Goal: Task Accomplishment & Management: Complete application form

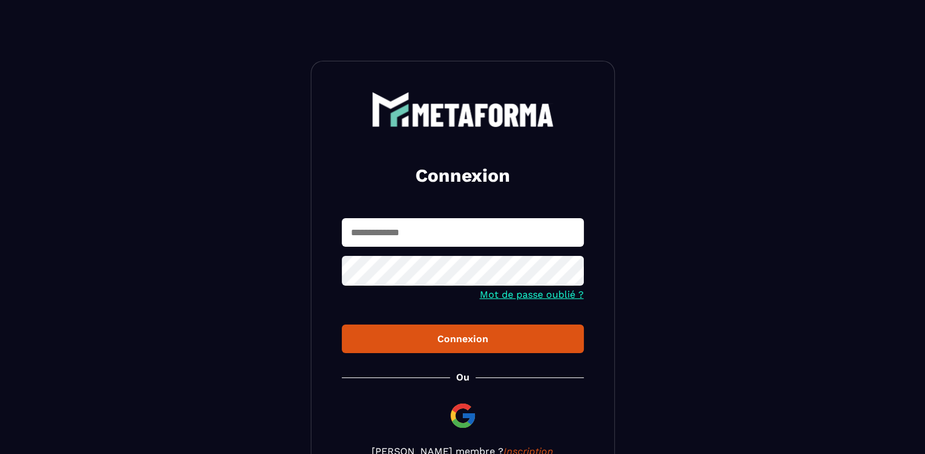
click at [494, 225] on input "text" at bounding box center [463, 232] width 242 height 29
type input "**********"
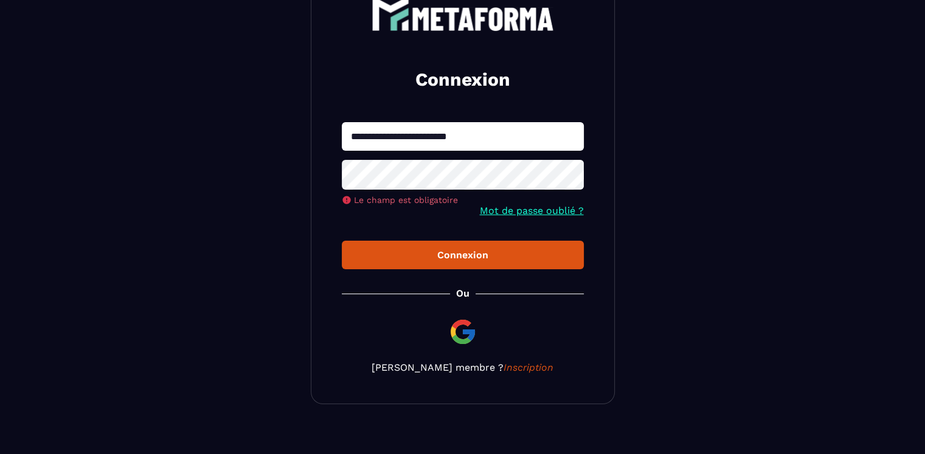
click at [527, 199] on form "**********" at bounding box center [463, 195] width 242 height 147
click at [498, 213] on link "Mot de passe oublié ?" at bounding box center [532, 211] width 104 height 12
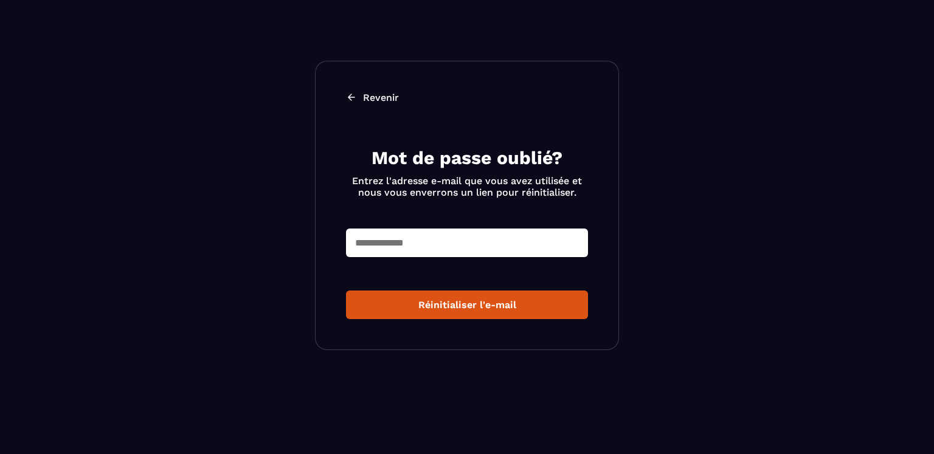
click at [454, 247] on input "text" at bounding box center [467, 243] width 242 height 29
click at [458, 295] on button "Réinitialiser l'e-mail" at bounding box center [467, 305] width 242 height 29
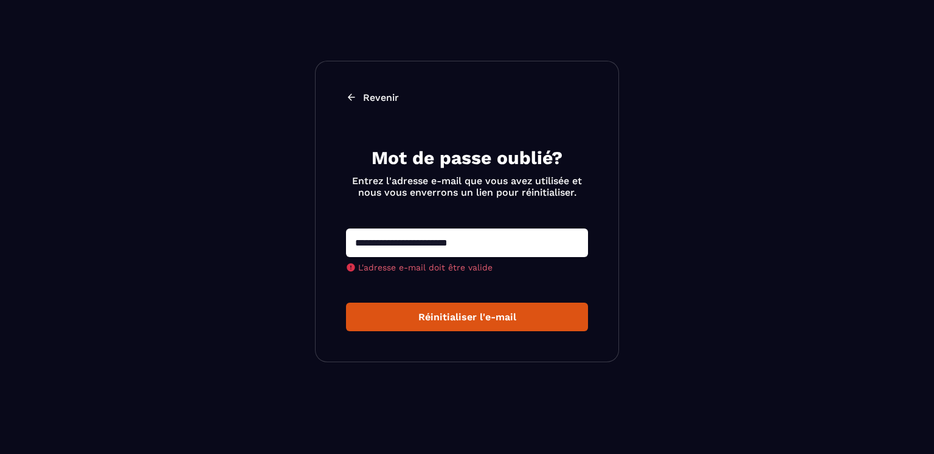
click at [417, 243] on input "**********" at bounding box center [467, 243] width 242 height 29
type input "**********"
click at [483, 319] on button "Réinitialiser l'e-mail" at bounding box center [467, 317] width 242 height 29
click at [511, 246] on input "**********" at bounding box center [467, 243] width 242 height 29
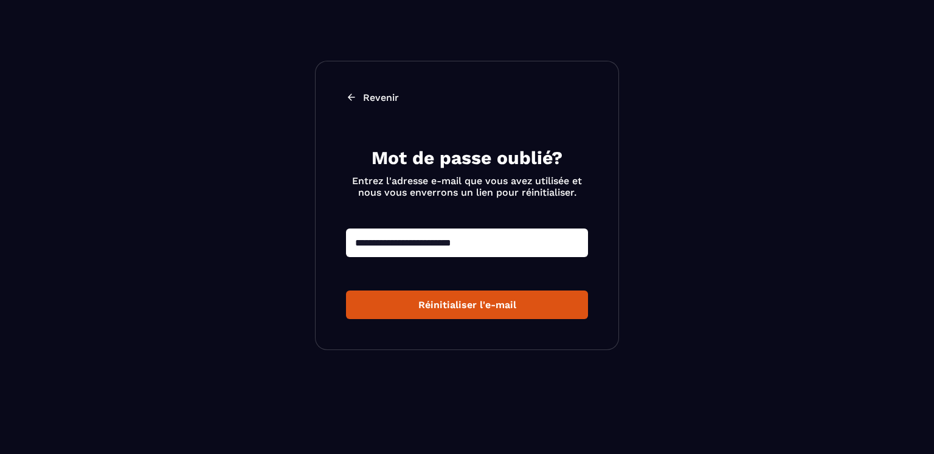
click at [511, 308] on button "Réinitialiser l'e-mail" at bounding box center [467, 305] width 242 height 29
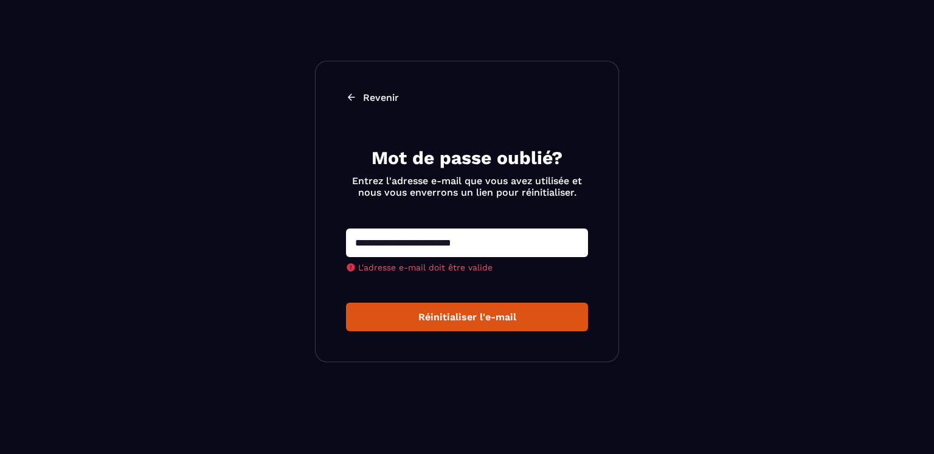
click at [511, 308] on button "Réinitialiser l'e-mail" at bounding box center [467, 317] width 242 height 29
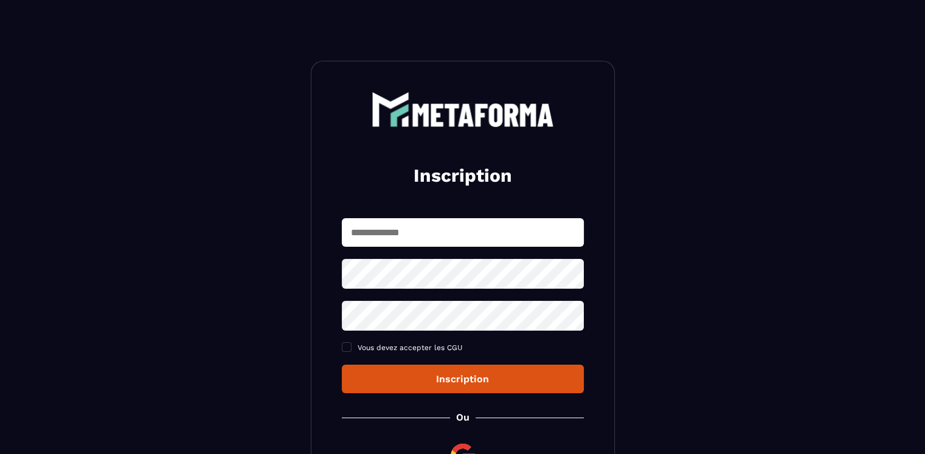
click at [514, 227] on input "text" at bounding box center [463, 232] width 242 height 29
type input "**********"
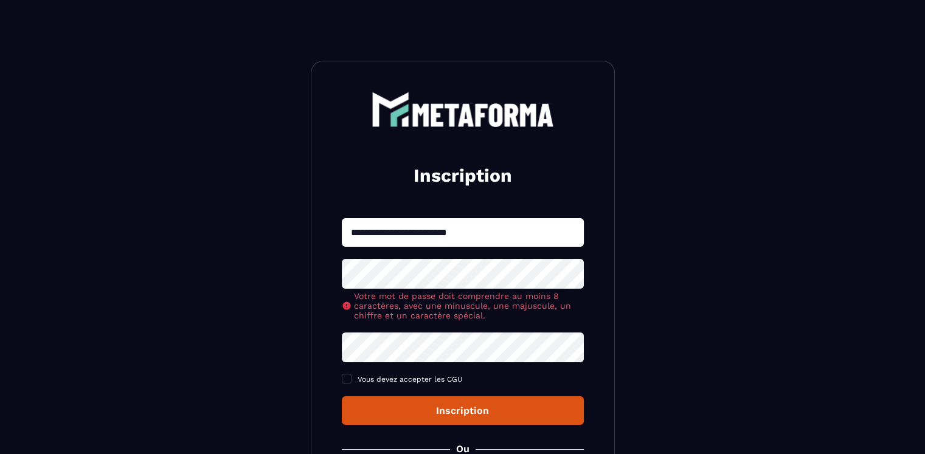
click at [336, 305] on div "**********" at bounding box center [463, 310] width 304 height 499
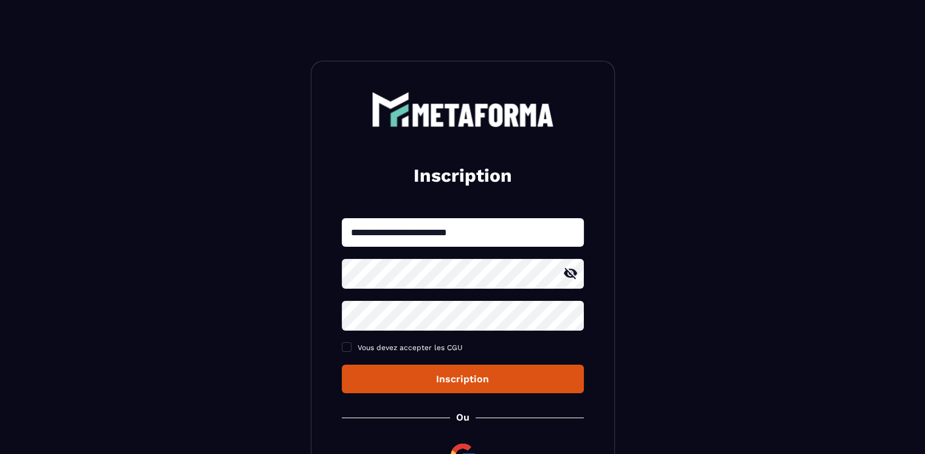
click at [568, 271] on icon at bounding box center [570, 273] width 15 height 15
click at [350, 361] on div "**********" at bounding box center [463, 305] width 242 height 175
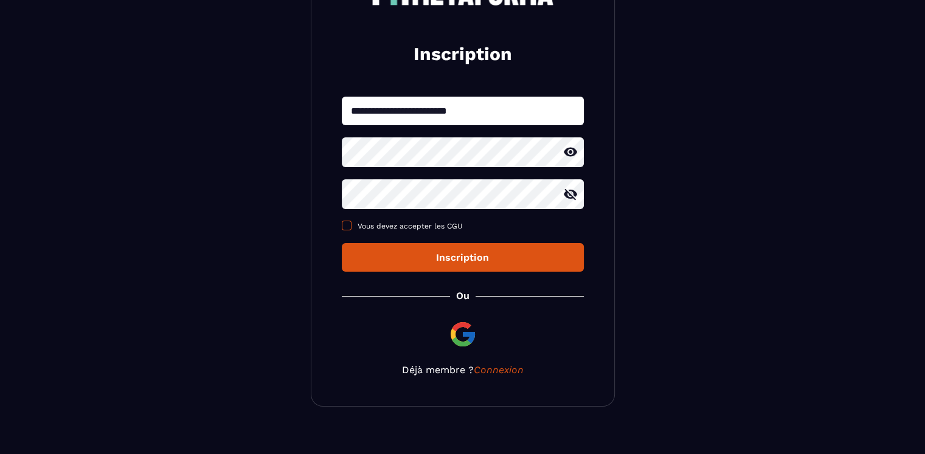
click at [347, 229] on span at bounding box center [347, 226] width 10 height 10
click at [412, 266] on button "Inscription" at bounding box center [463, 257] width 242 height 29
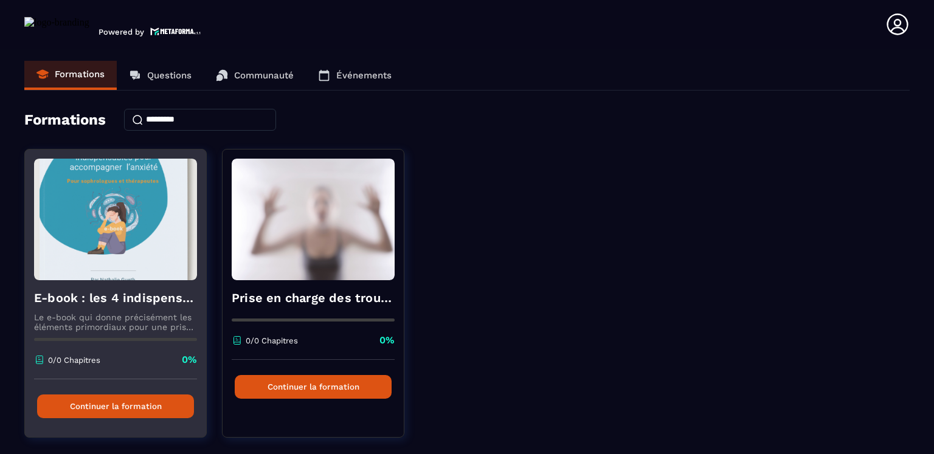
scroll to position [33, 0]
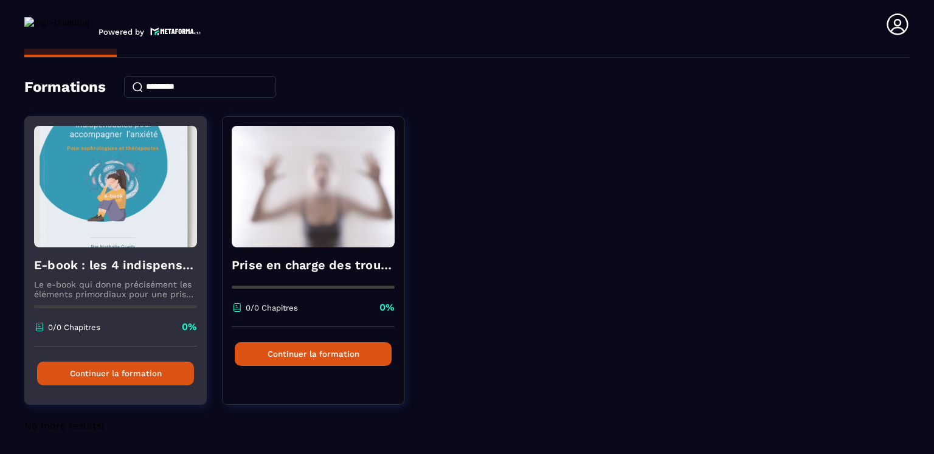
click at [109, 378] on button "Continuer la formation" at bounding box center [115, 374] width 157 height 24
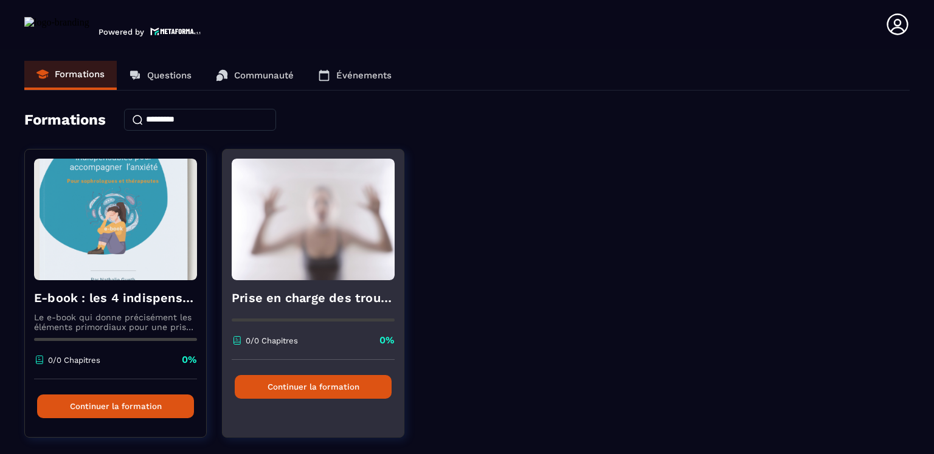
click at [306, 254] on img at bounding box center [313, 220] width 163 height 122
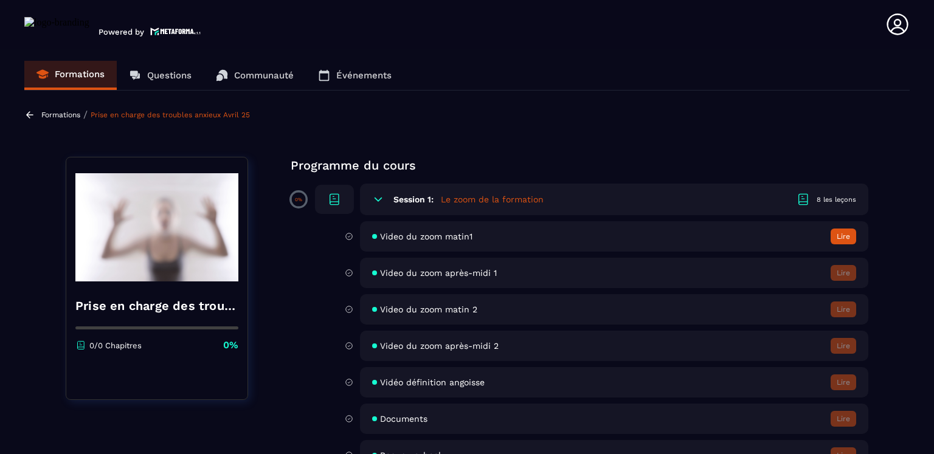
scroll to position [61, 0]
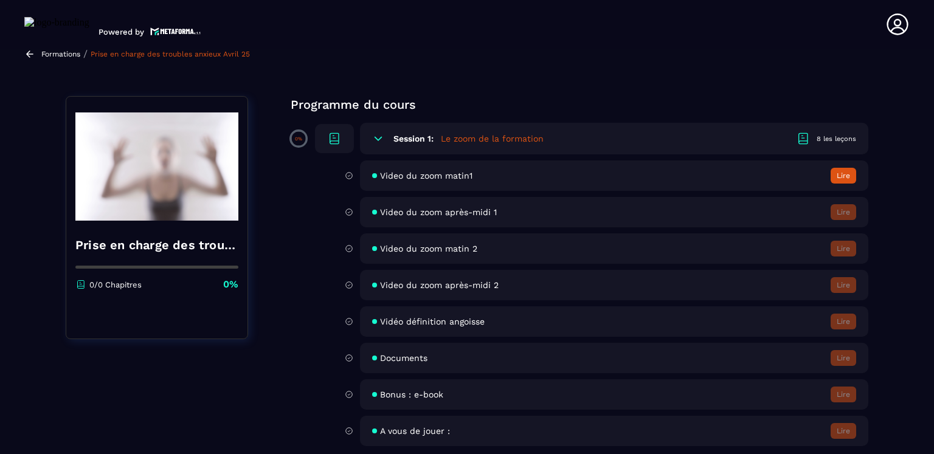
click at [491, 140] on h5 "Le zoom de la formation" at bounding box center [492, 139] width 103 height 12
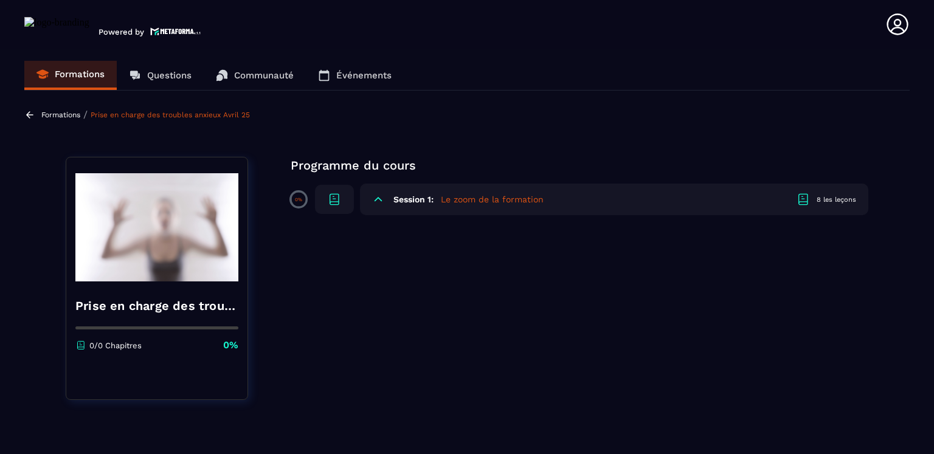
click at [457, 198] on h5 "Le zoom de la formation" at bounding box center [492, 199] width 103 height 12
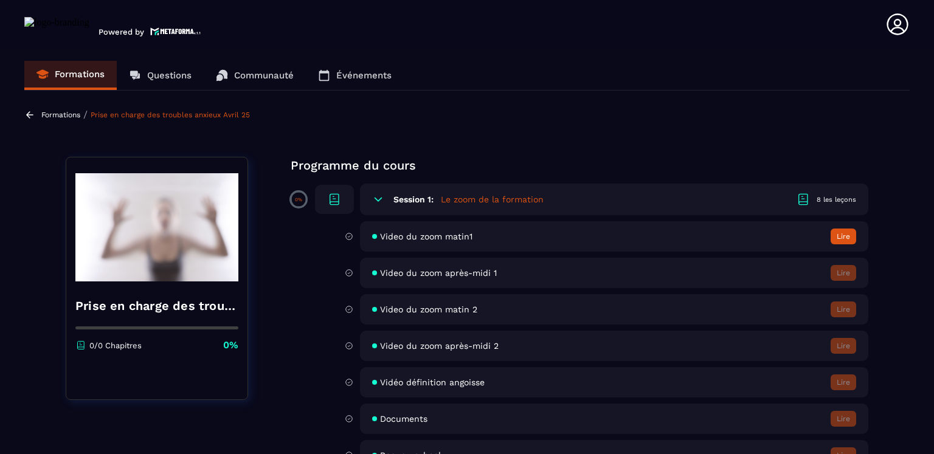
click at [429, 240] on span "Video du zoom matin1" at bounding box center [426, 237] width 92 height 10
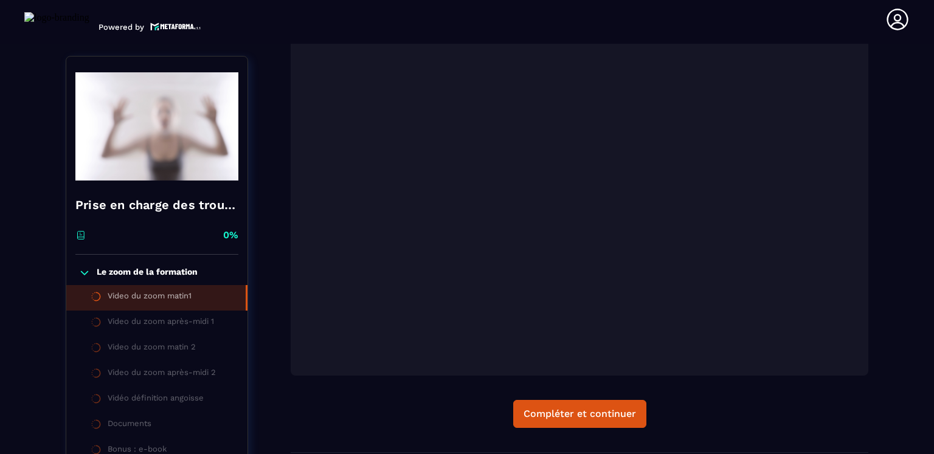
scroll to position [370, 0]
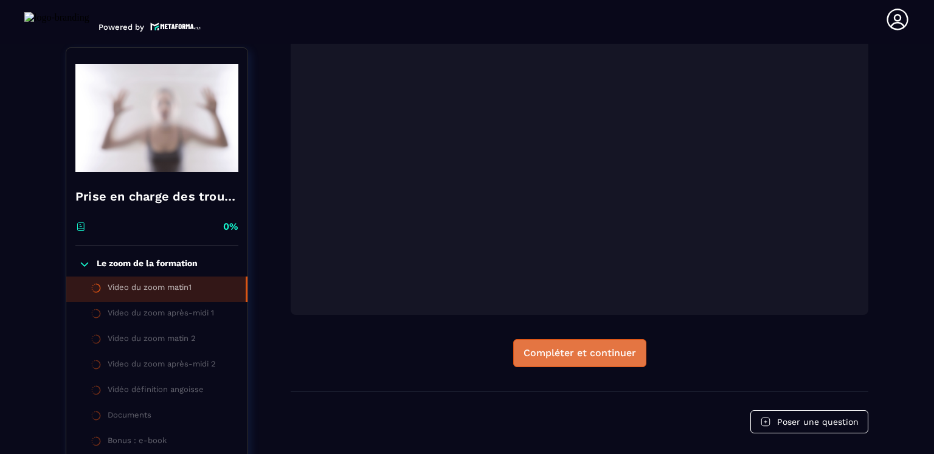
click at [601, 349] on div "Compléter et continuer" at bounding box center [580, 353] width 112 height 12
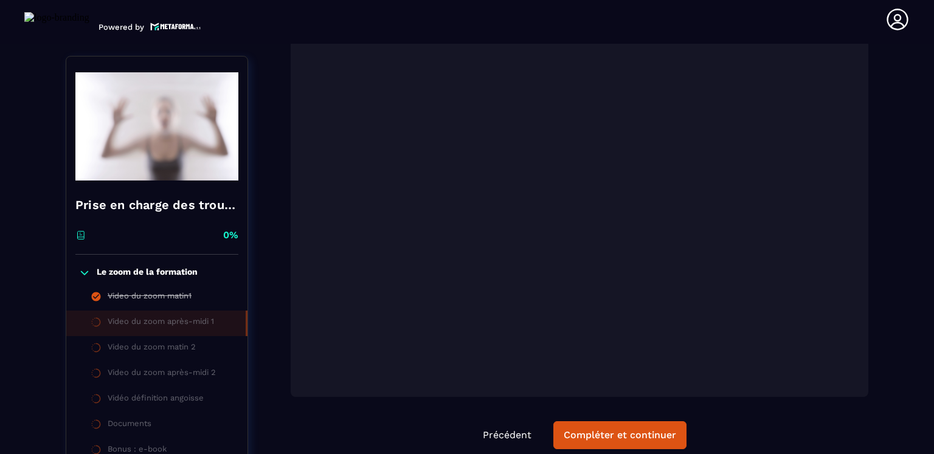
scroll to position [248, 0]
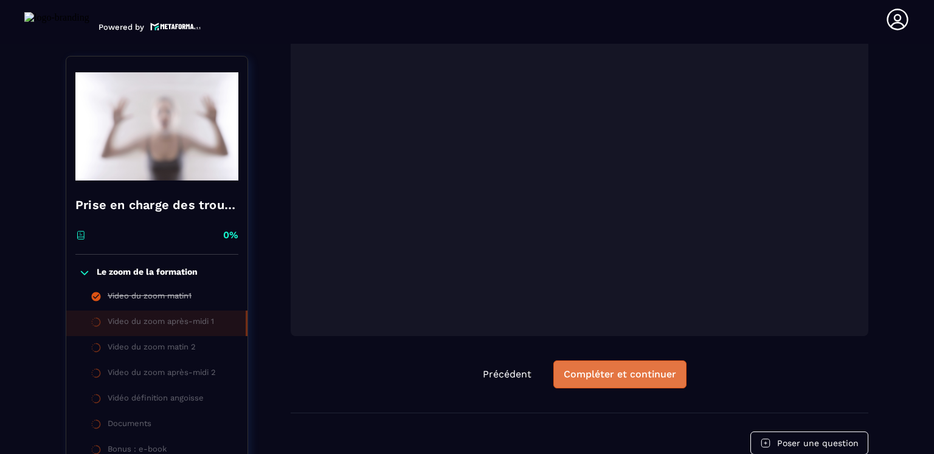
click at [611, 378] on div "Compléter et continuer" at bounding box center [620, 374] width 112 height 12
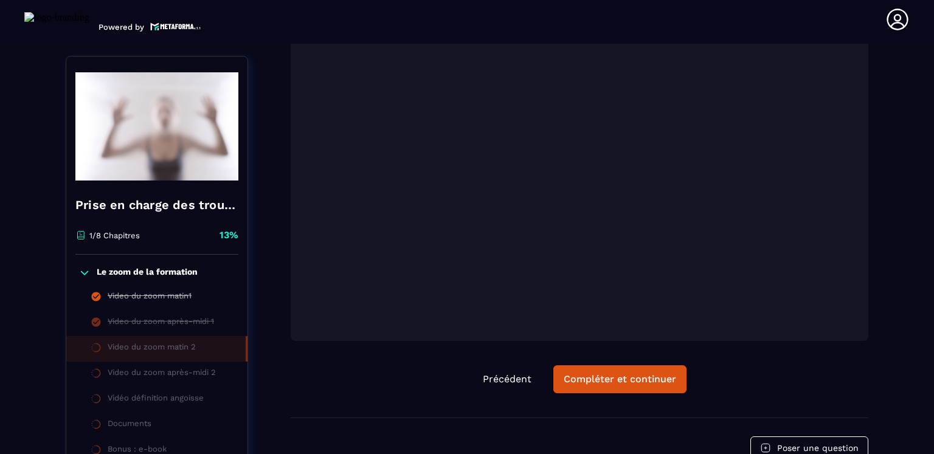
scroll to position [304, 0]
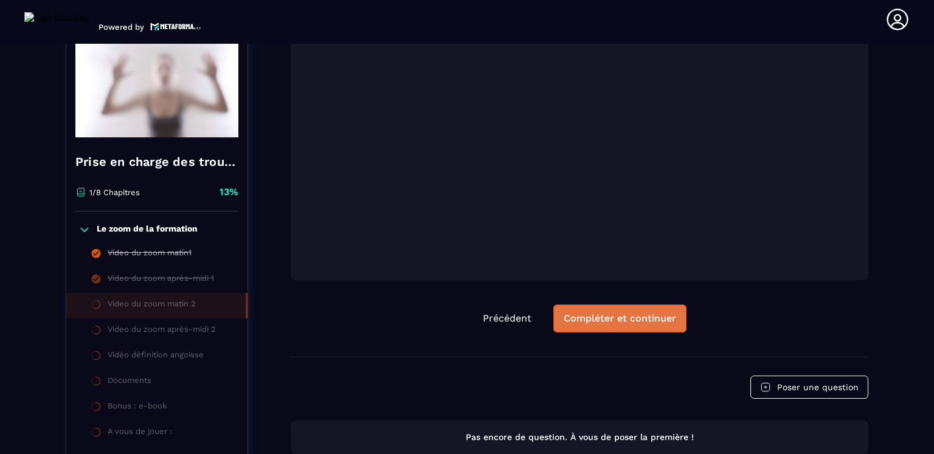
click at [635, 322] on div "Compléter et continuer" at bounding box center [620, 319] width 112 height 12
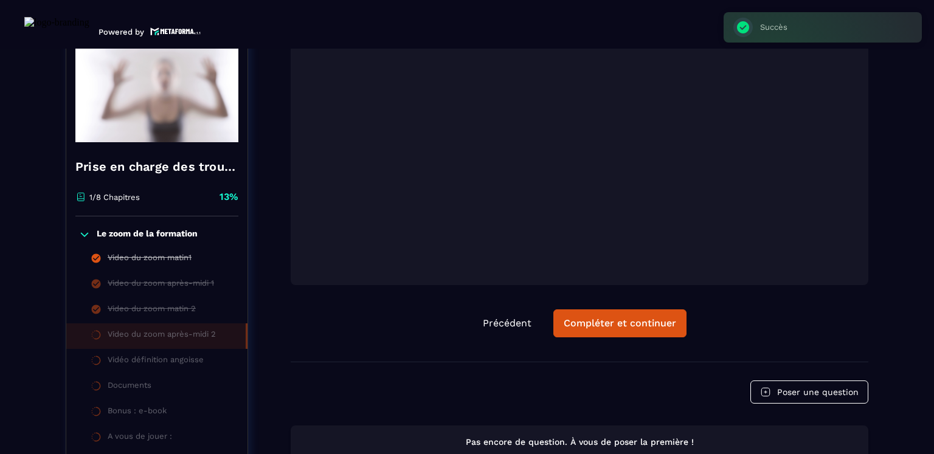
scroll to position [5, 0]
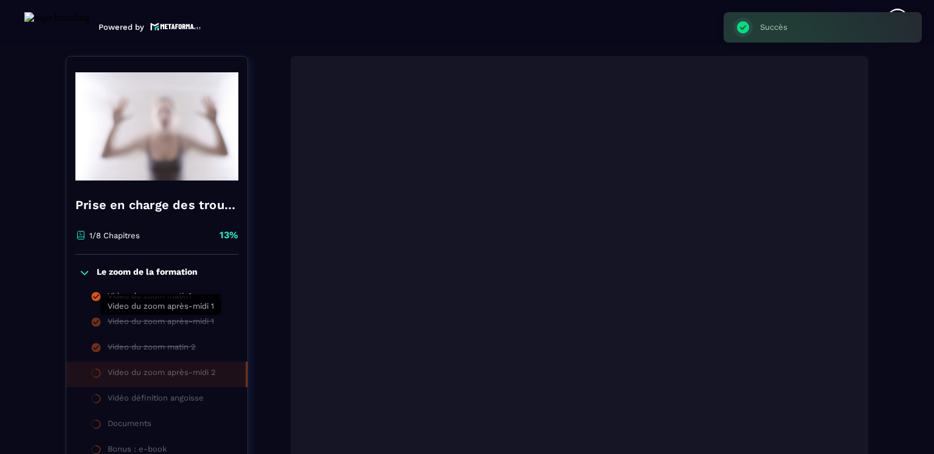
click at [131, 320] on div "Video du zoom après-midi 1" at bounding box center [161, 323] width 106 height 13
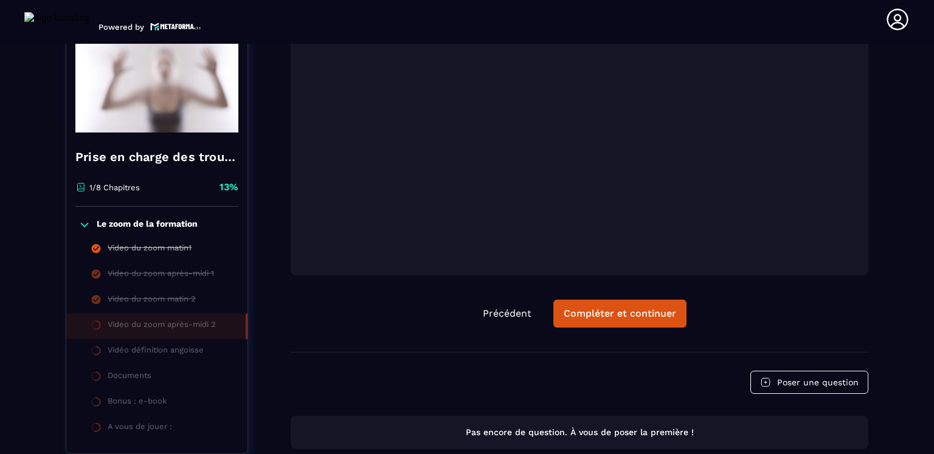
scroll to position [370, 0]
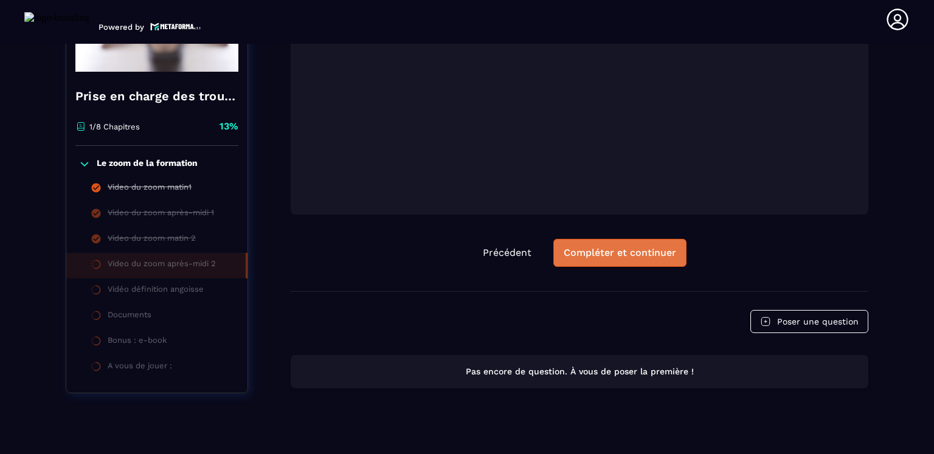
click at [626, 257] on div "Compléter et continuer" at bounding box center [620, 253] width 112 height 12
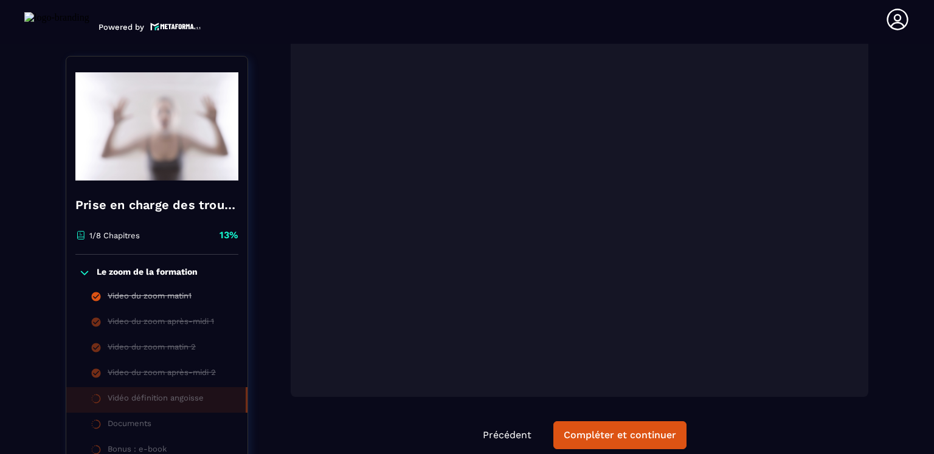
scroll to position [248, 0]
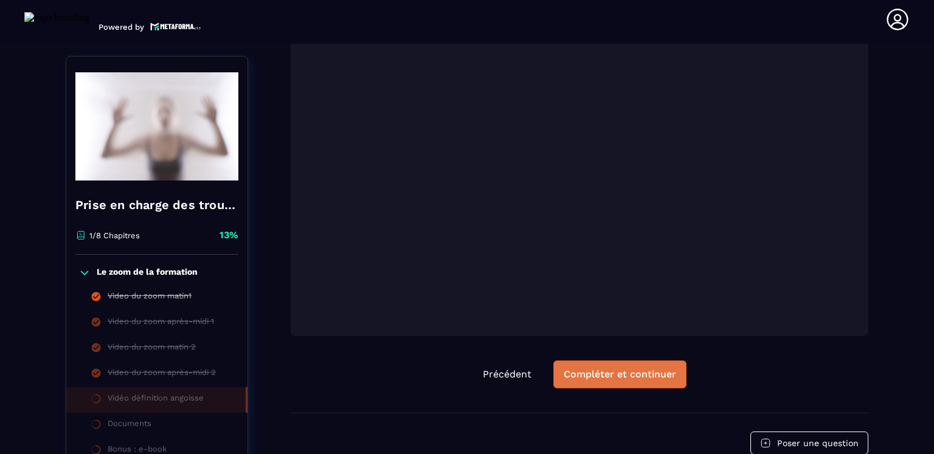
click at [610, 370] on div "Compléter et continuer" at bounding box center [620, 374] width 112 height 12
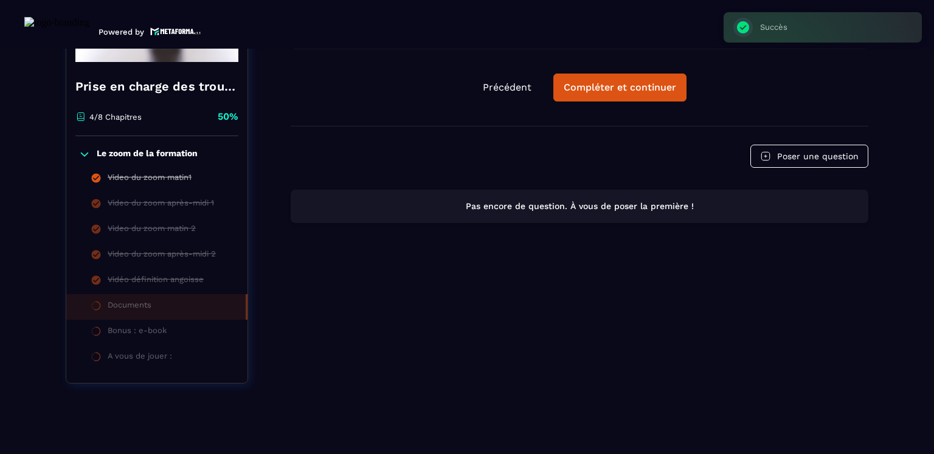
scroll to position [5, 0]
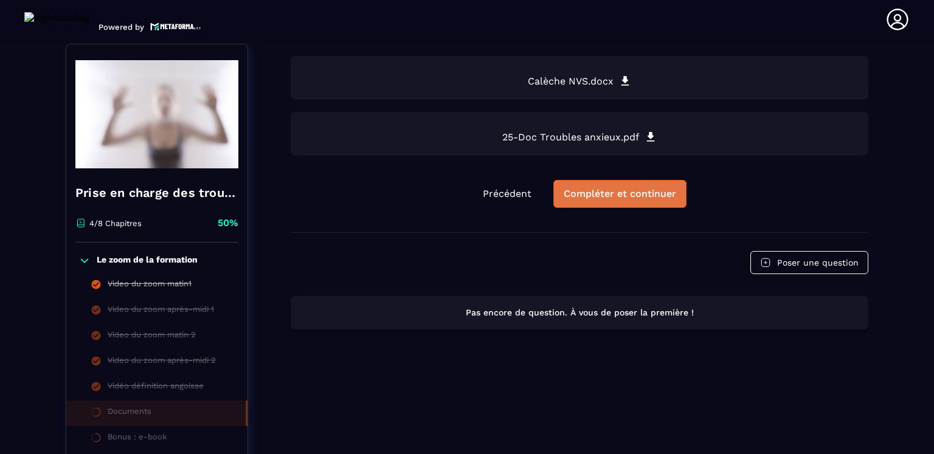
click at [607, 199] on div "Compléter et continuer" at bounding box center [620, 194] width 112 height 12
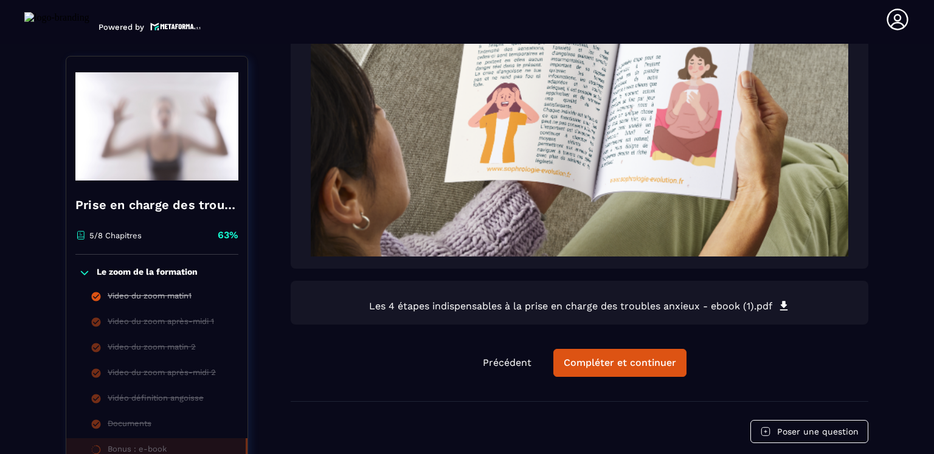
scroll to position [370, 0]
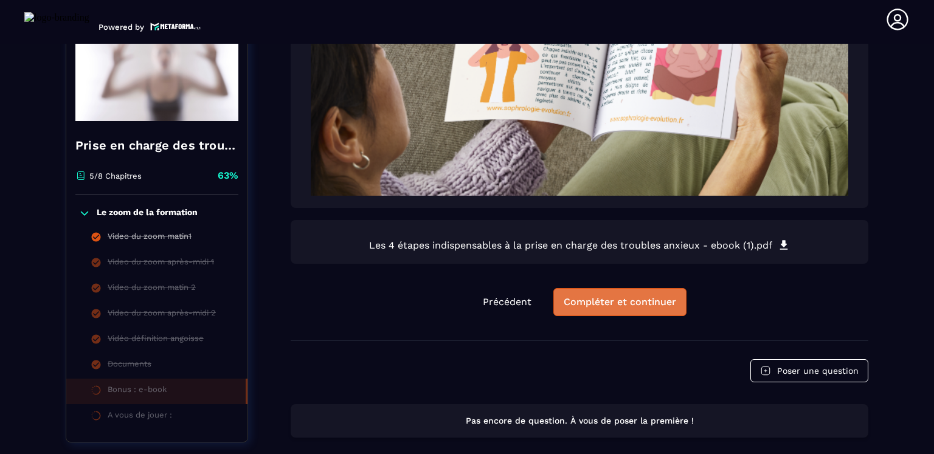
click at [640, 298] on div "Compléter et continuer" at bounding box center [620, 302] width 112 height 12
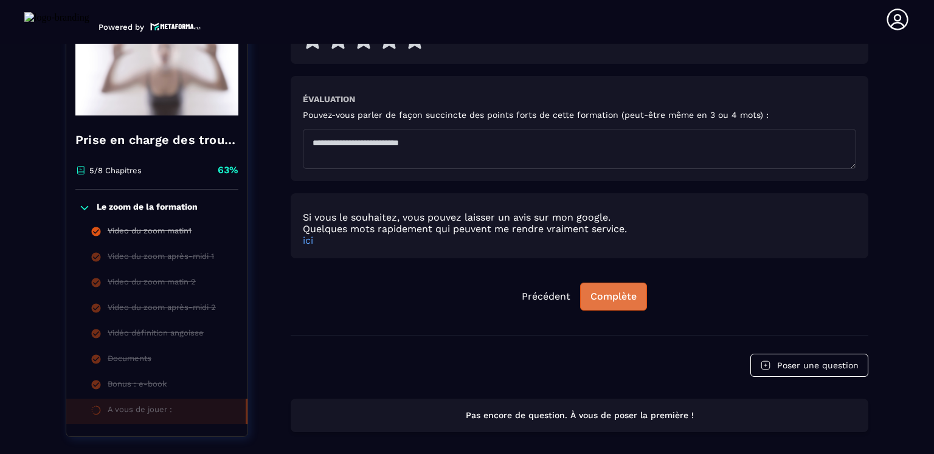
scroll to position [671, 0]
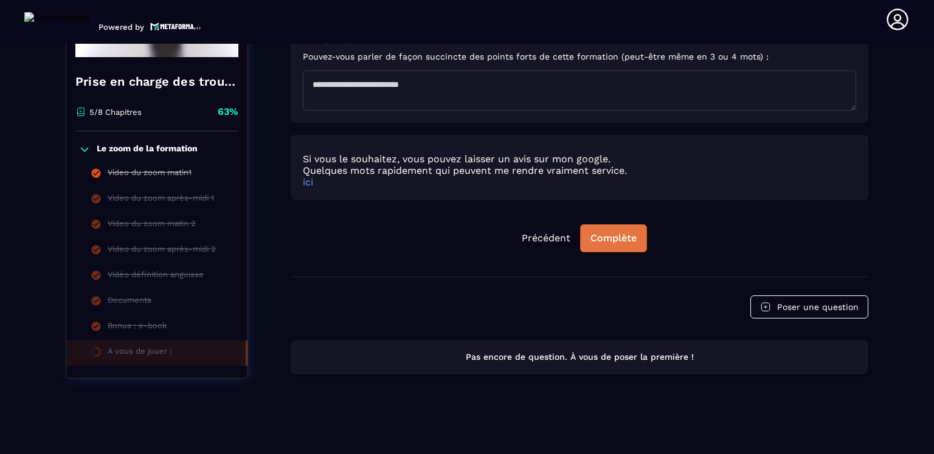
click at [631, 243] on div "Complète" at bounding box center [613, 238] width 46 height 12
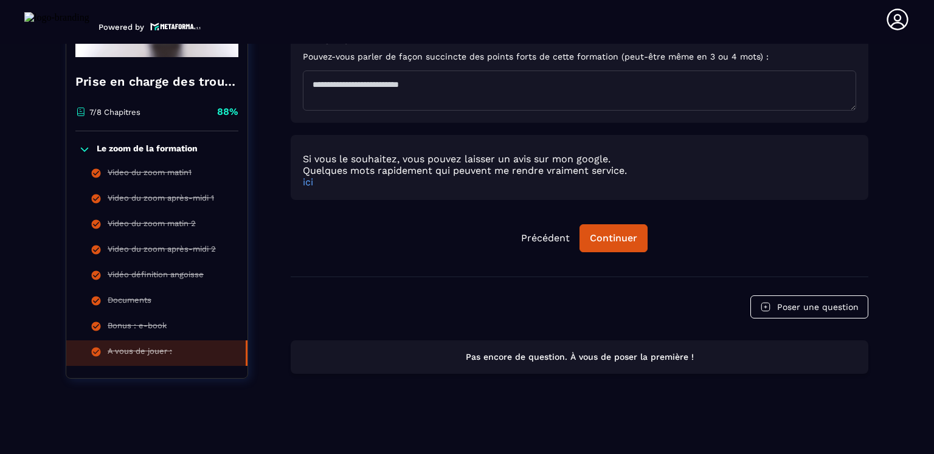
scroll to position [367, 0]
